Goal: Check status

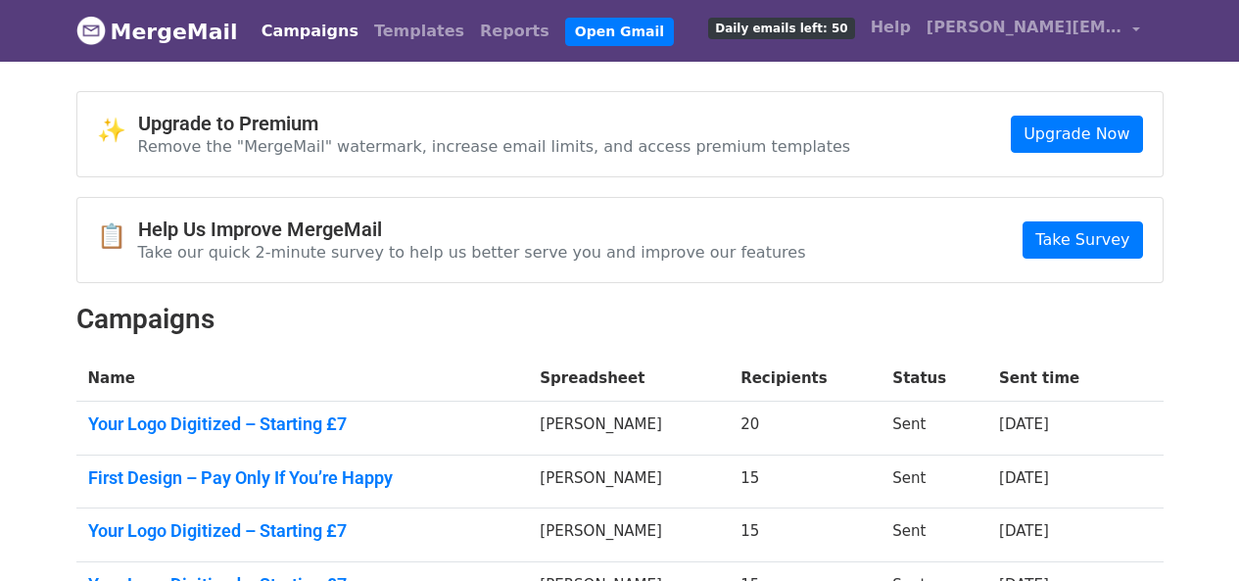
scroll to position [416, 0]
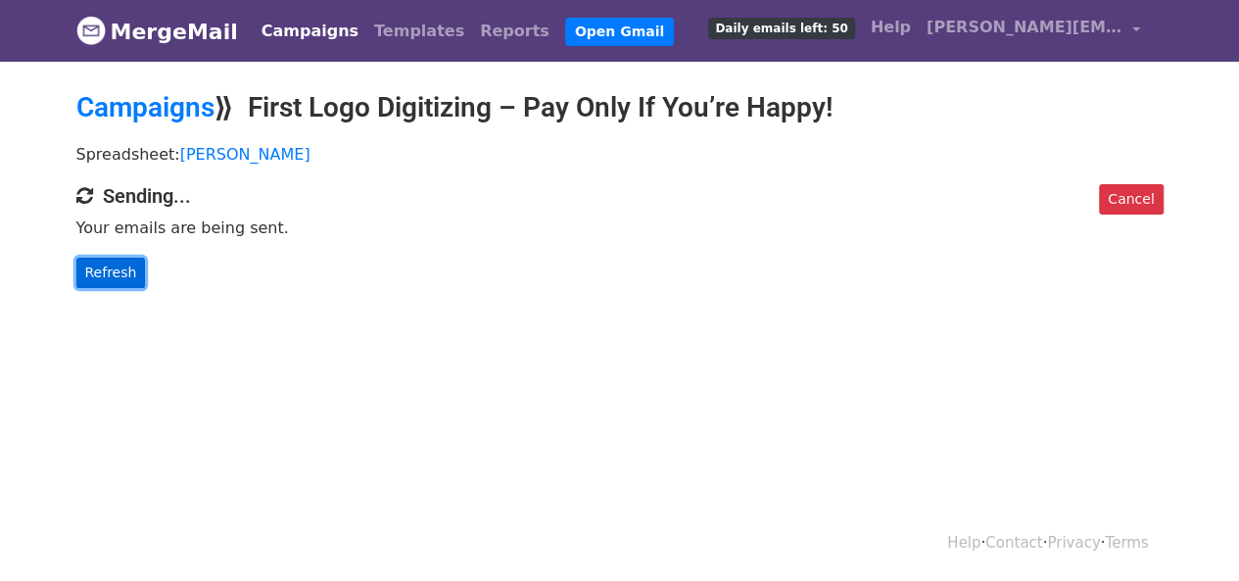
click at [103, 276] on link "Refresh" at bounding box center [111, 272] width 70 height 30
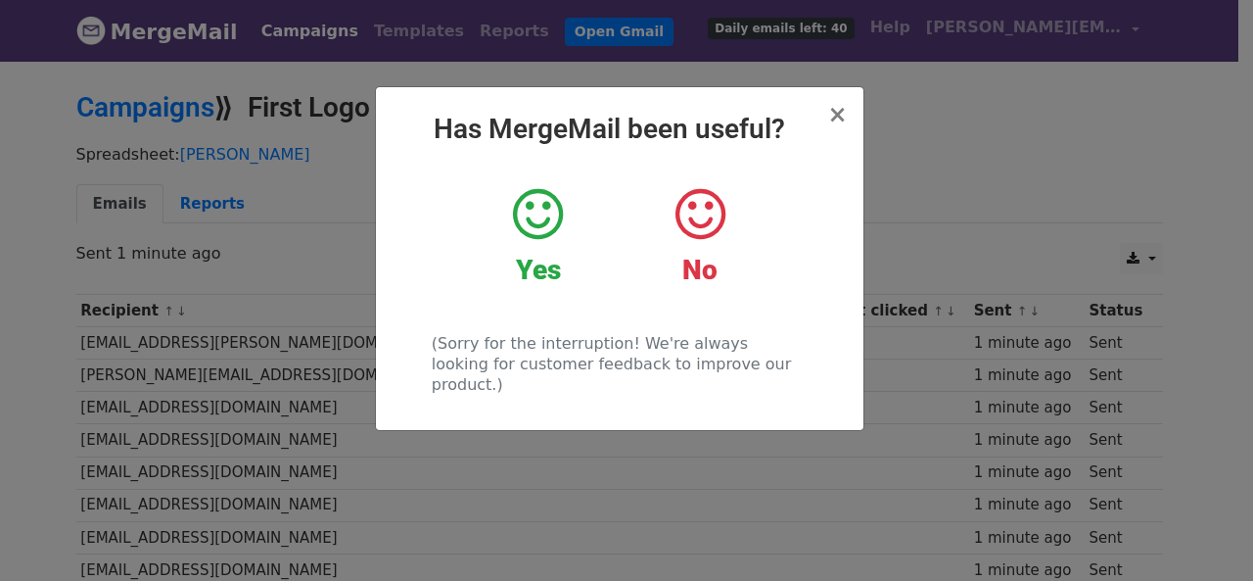
click at [351, 371] on div "× Has MergeMail been useful? Yes No (Sorry for the interruption! We're always l…" at bounding box center [626, 320] width 1253 height 522
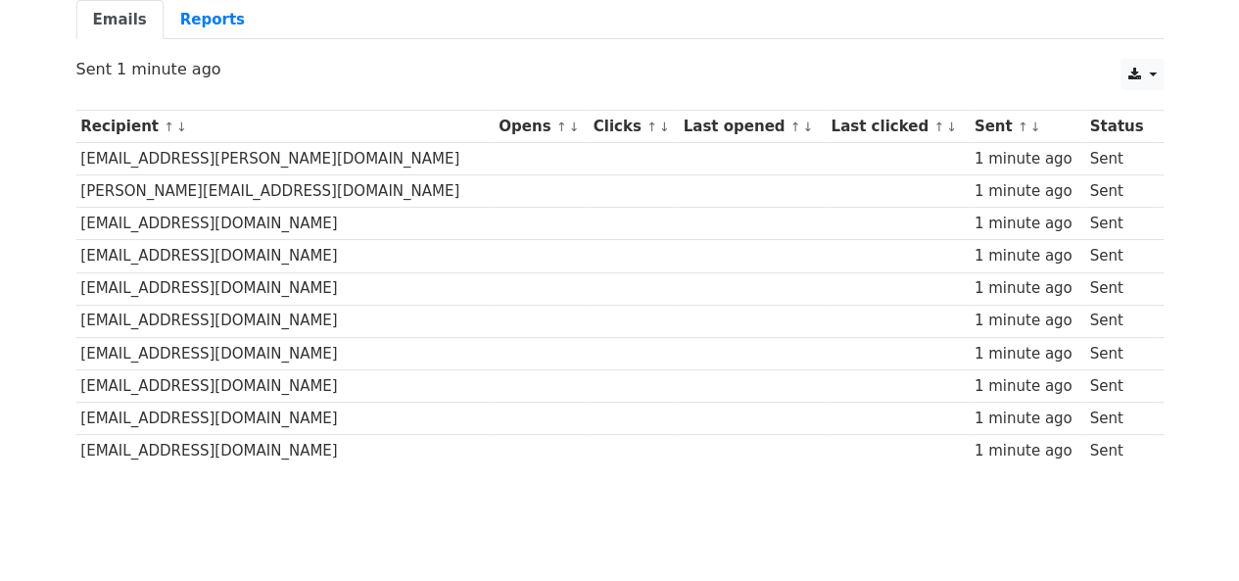
scroll to position [237, 0]
